Goal: Task Accomplishment & Management: Manage account settings

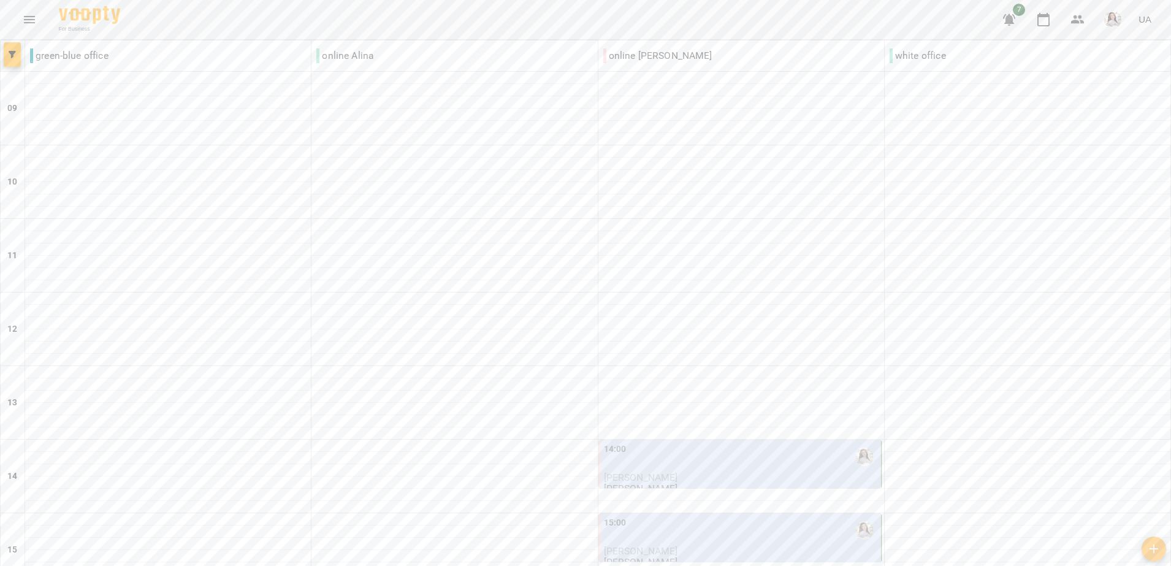
scroll to position [383, 0]
click at [689, 546] on p "[PERSON_NAME]" at bounding box center [741, 551] width 275 height 10
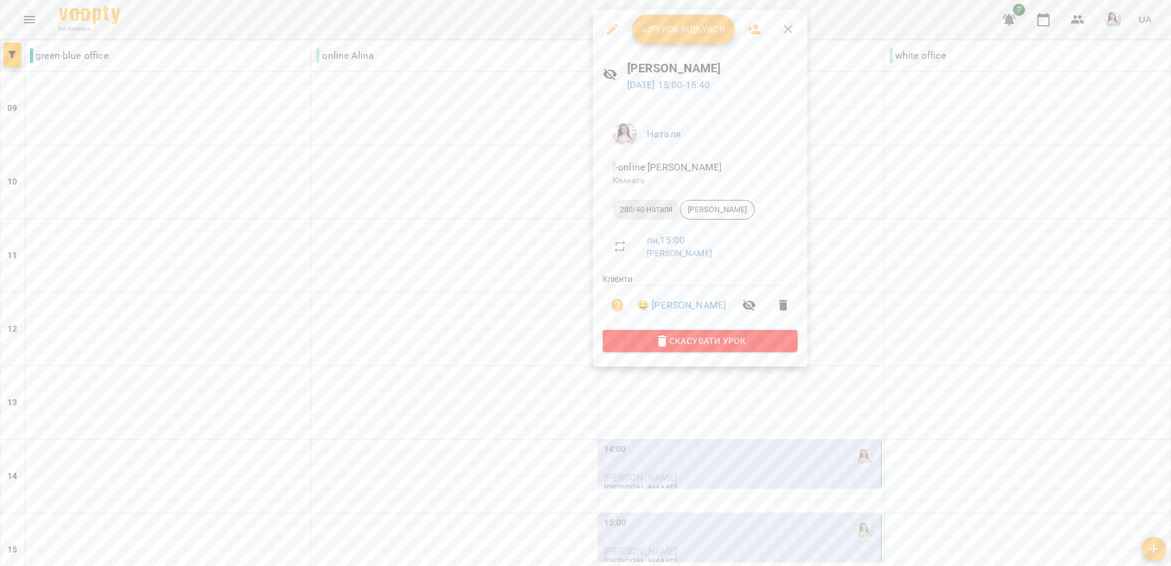
click at [644, 149] on li "Наталя" at bounding box center [700, 134] width 195 height 34
click at [674, 29] on span "Урок відбувся" at bounding box center [683, 29] width 83 height 15
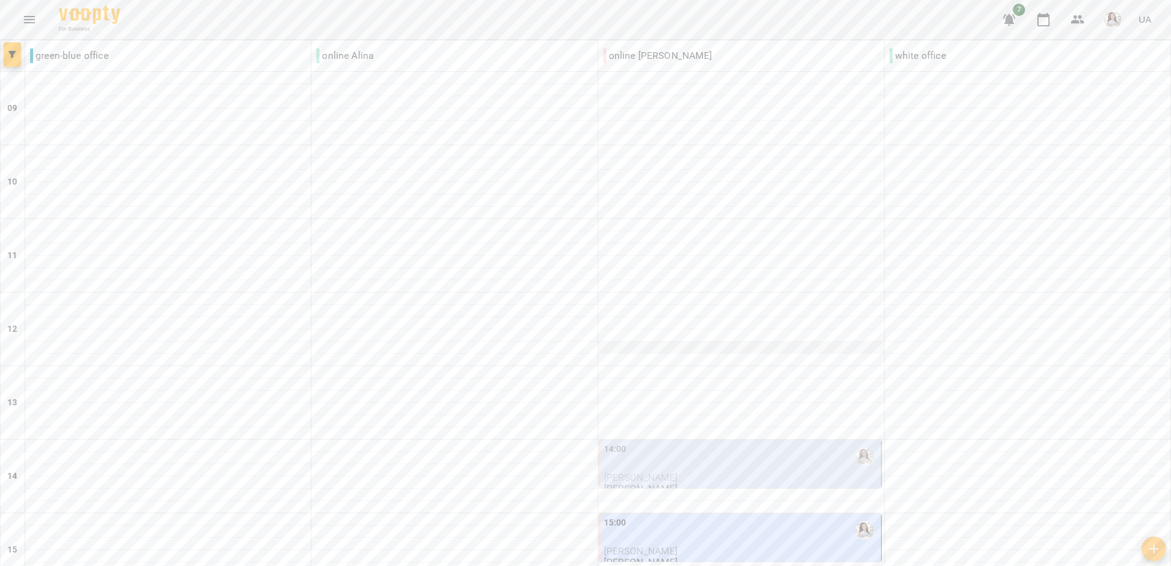
scroll to position [153, 0]
click at [671, 516] on div "15:00" at bounding box center [741, 530] width 275 height 28
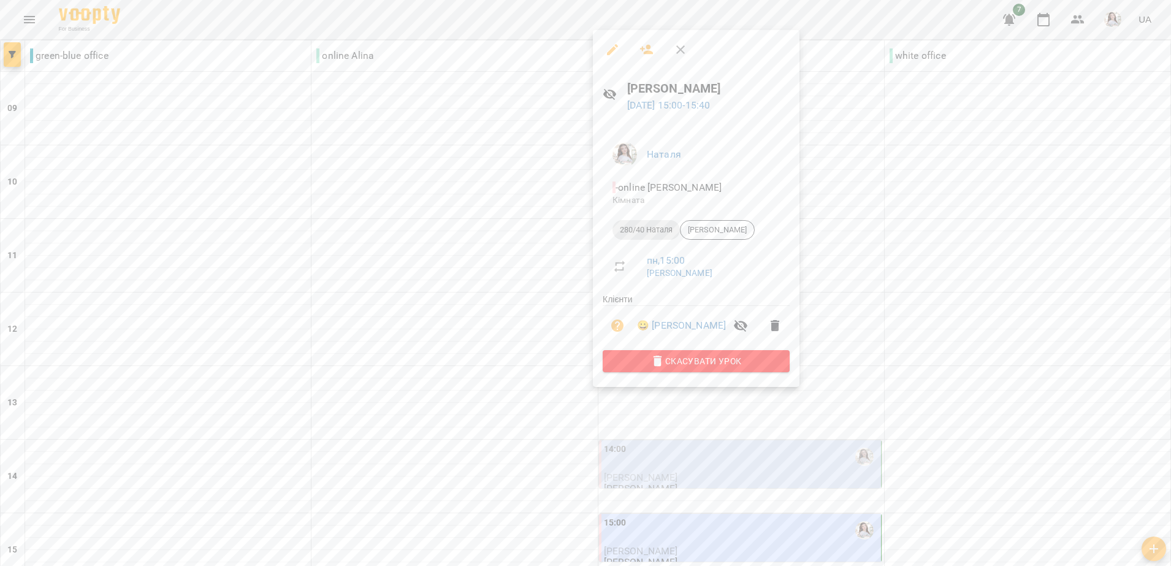
click at [807, 113] on div at bounding box center [585, 283] width 1171 height 566
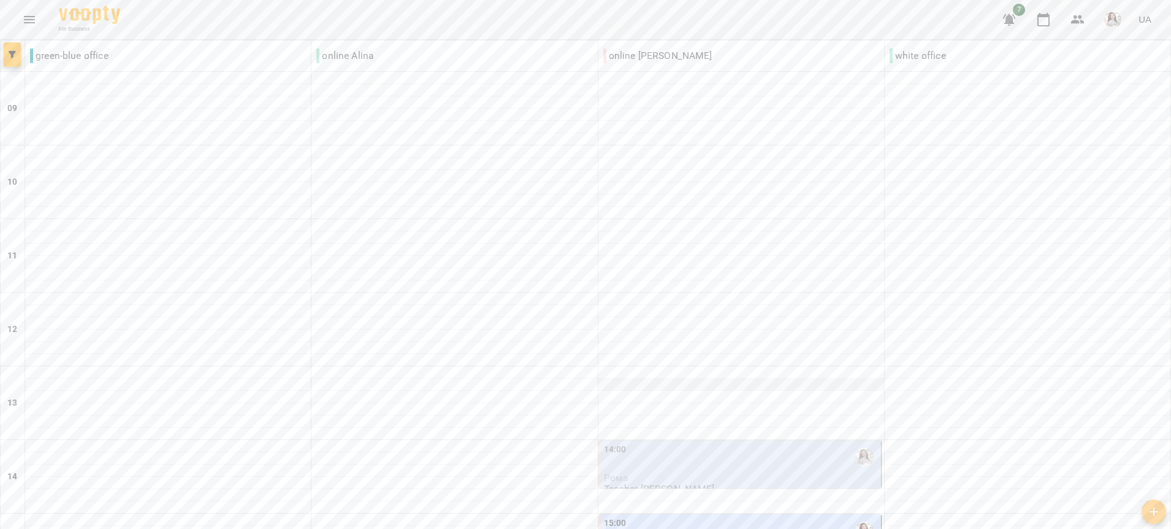
scroll to position [230, 0]
click at [669, 516] on div "15:00" at bounding box center [741, 530] width 275 height 28
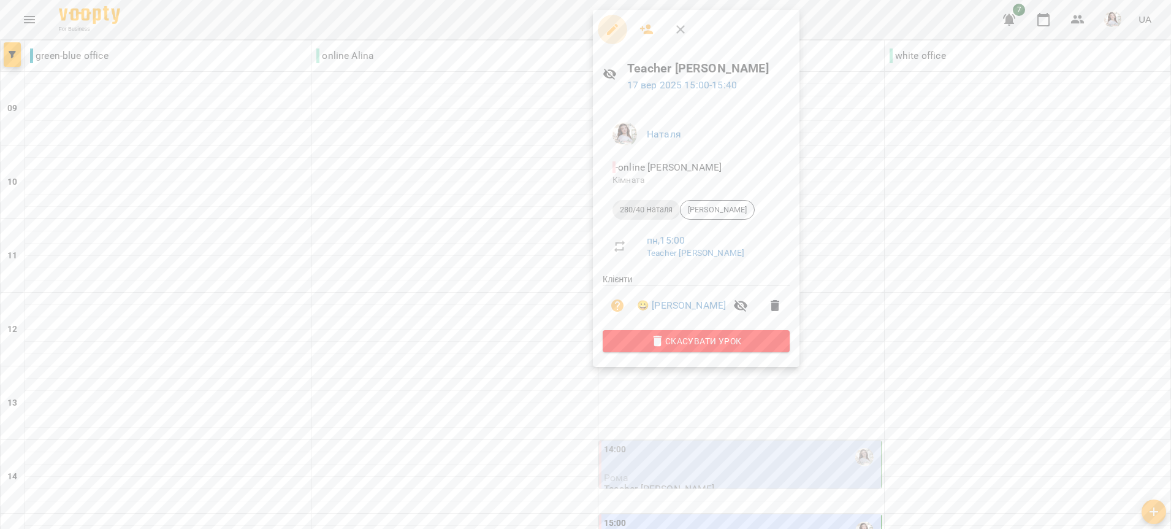
click at [611, 37] on button "button" at bounding box center [612, 29] width 29 height 29
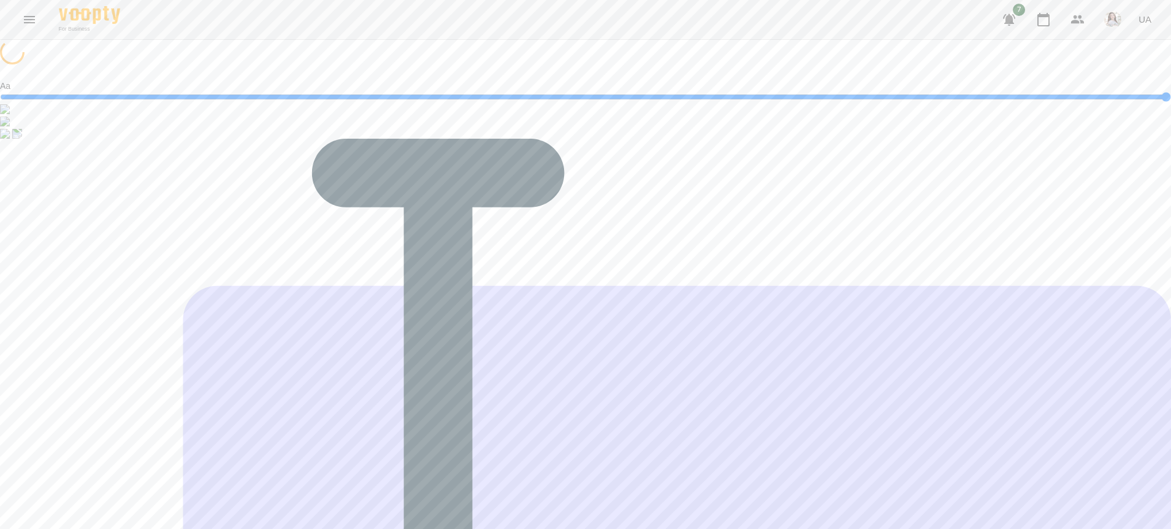
select select "**********"
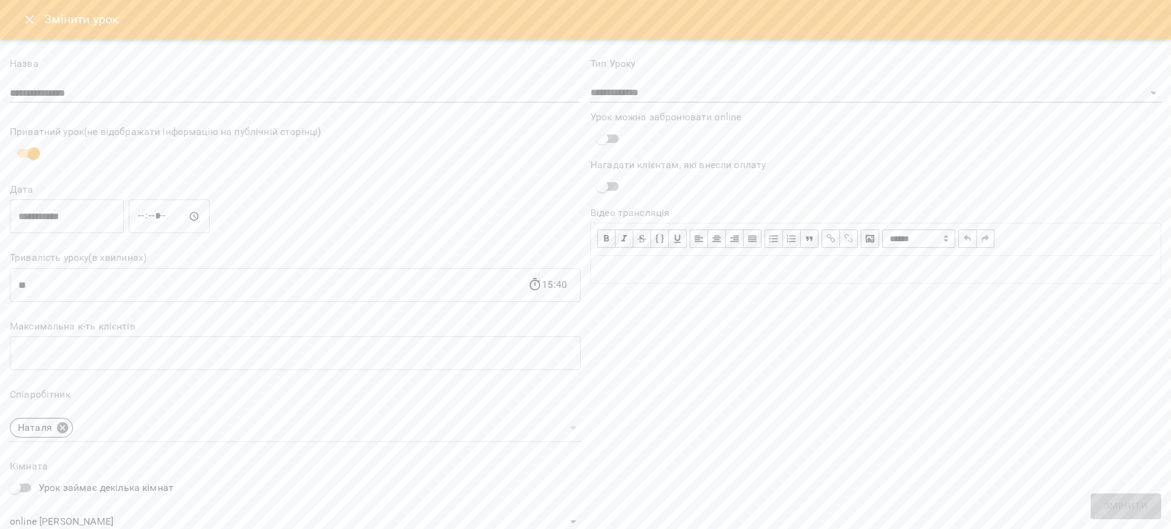
click at [96, 221] on input "**********" at bounding box center [67, 216] width 114 height 34
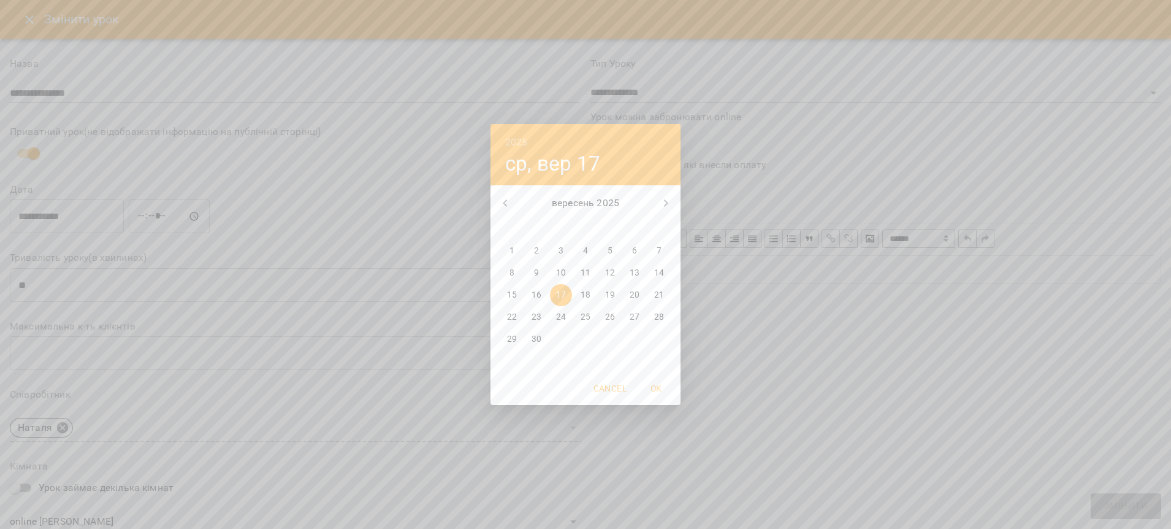
click at [516, 292] on p "15" at bounding box center [512, 295] width 10 height 12
type input "**********"
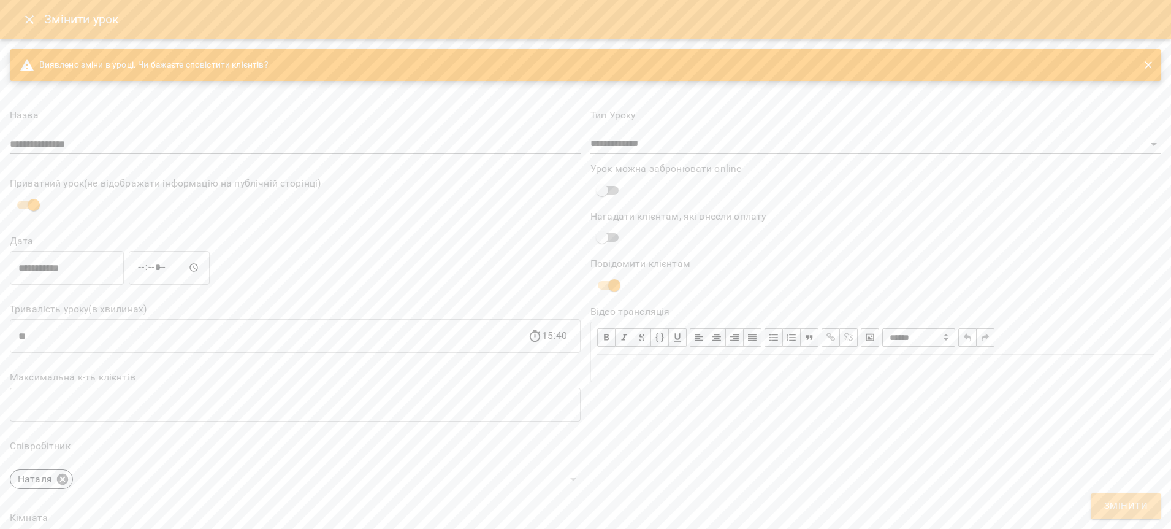
click at [1150, 494] on button "Змінити" at bounding box center [1126, 506] width 71 height 26
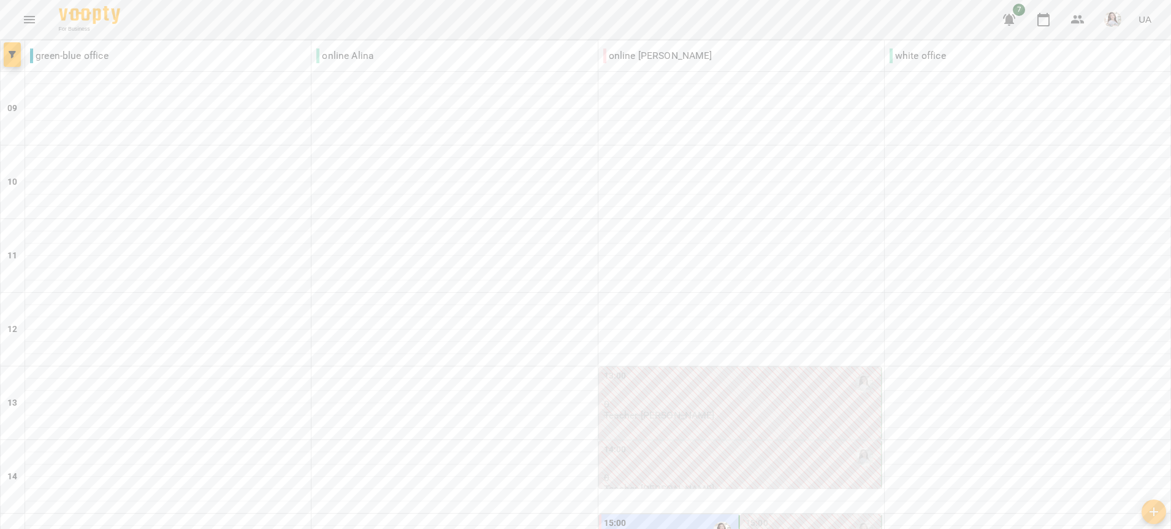
scroll to position [581, 0]
